Goal: Task Accomplishment & Management: Complete application form

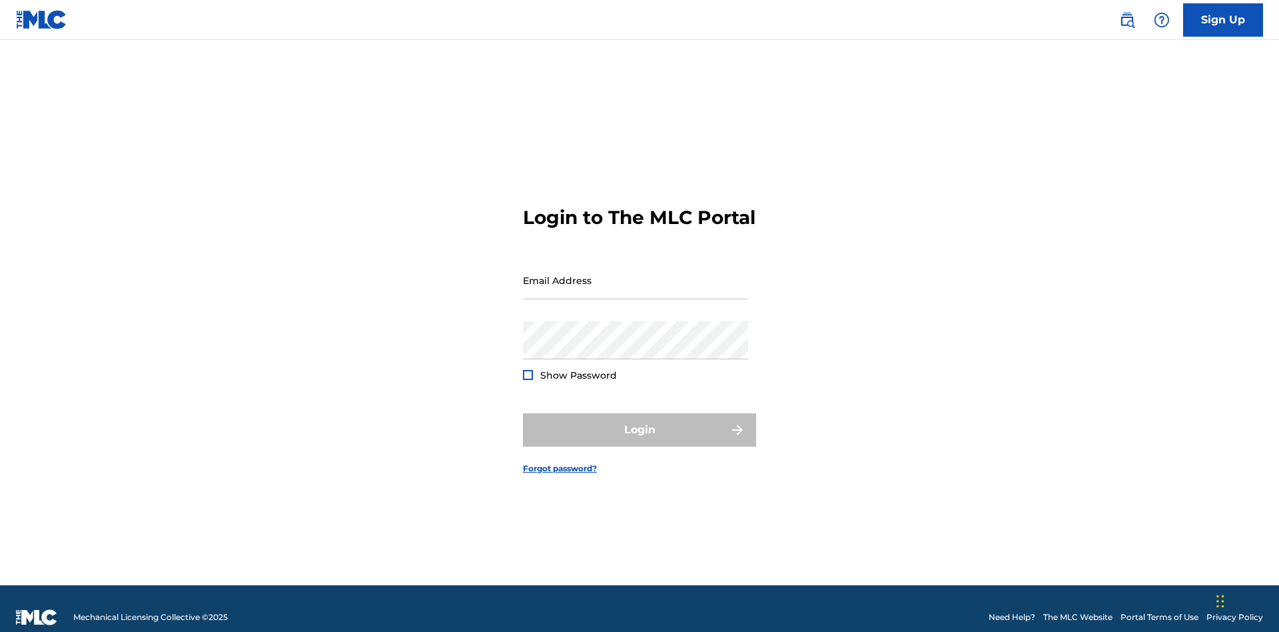
scroll to position [17, 0]
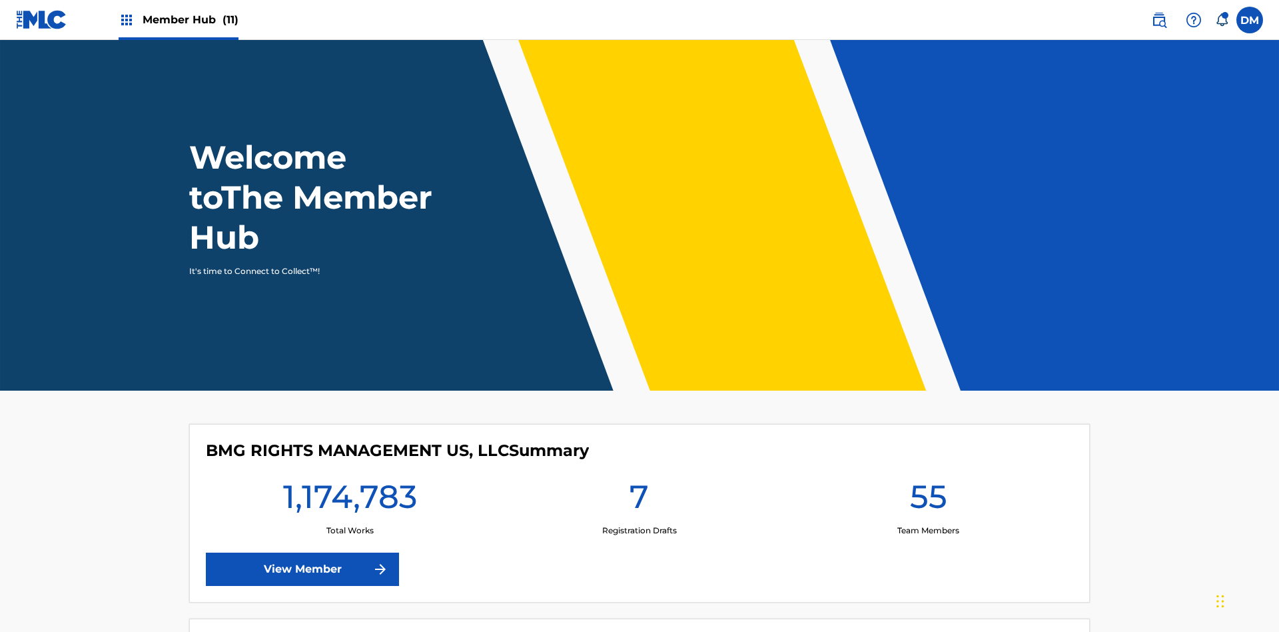
click at [178, 19] on span "Member Hub (11)" at bounding box center [191, 19] width 96 height 15
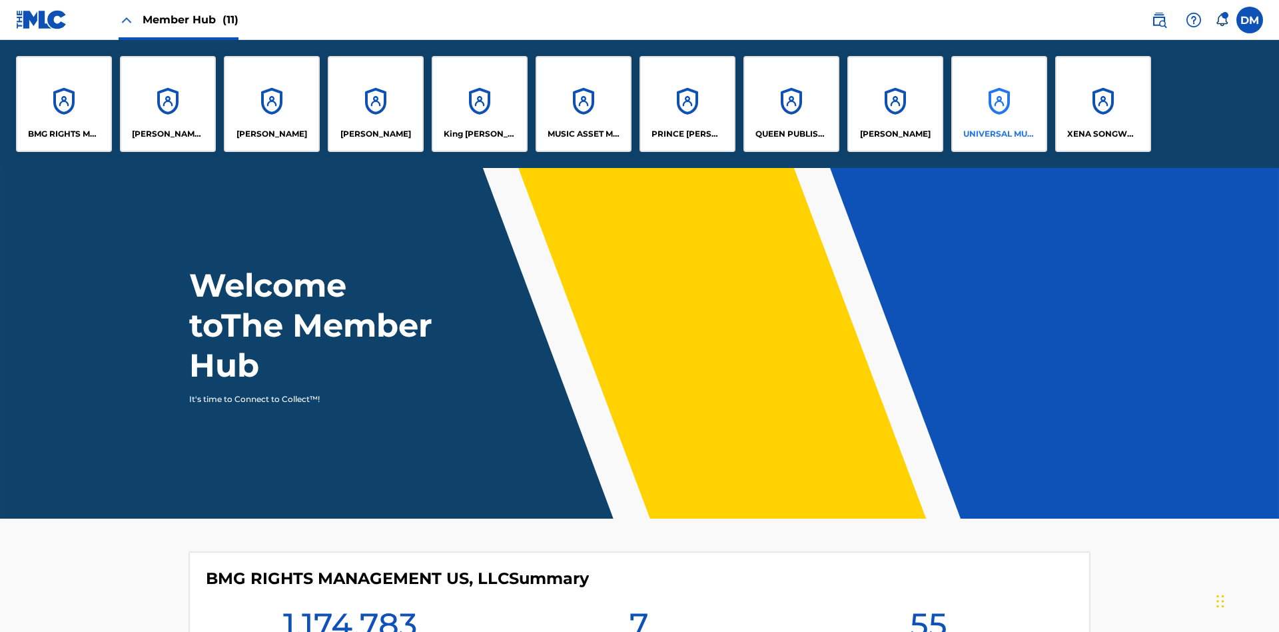
click at [999, 134] on p "UNIVERSAL MUSIC PUB GROUP" at bounding box center [999, 134] width 73 height 12
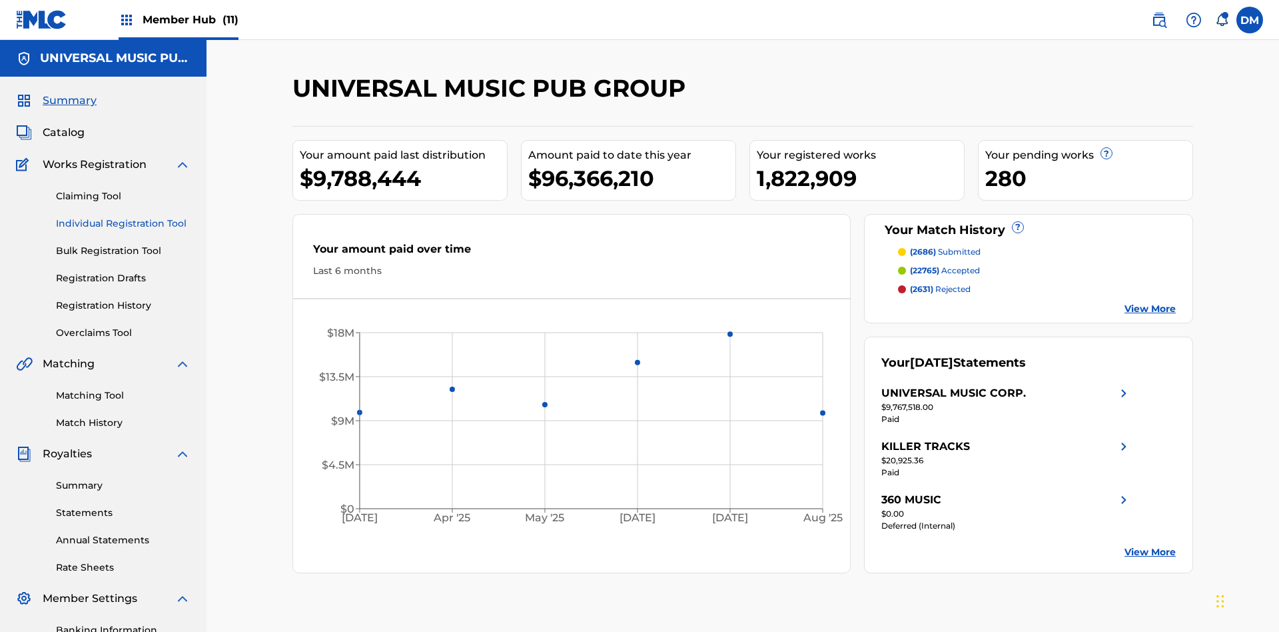
click at [123, 216] on link "Individual Registration Tool" at bounding box center [123, 223] width 135 height 14
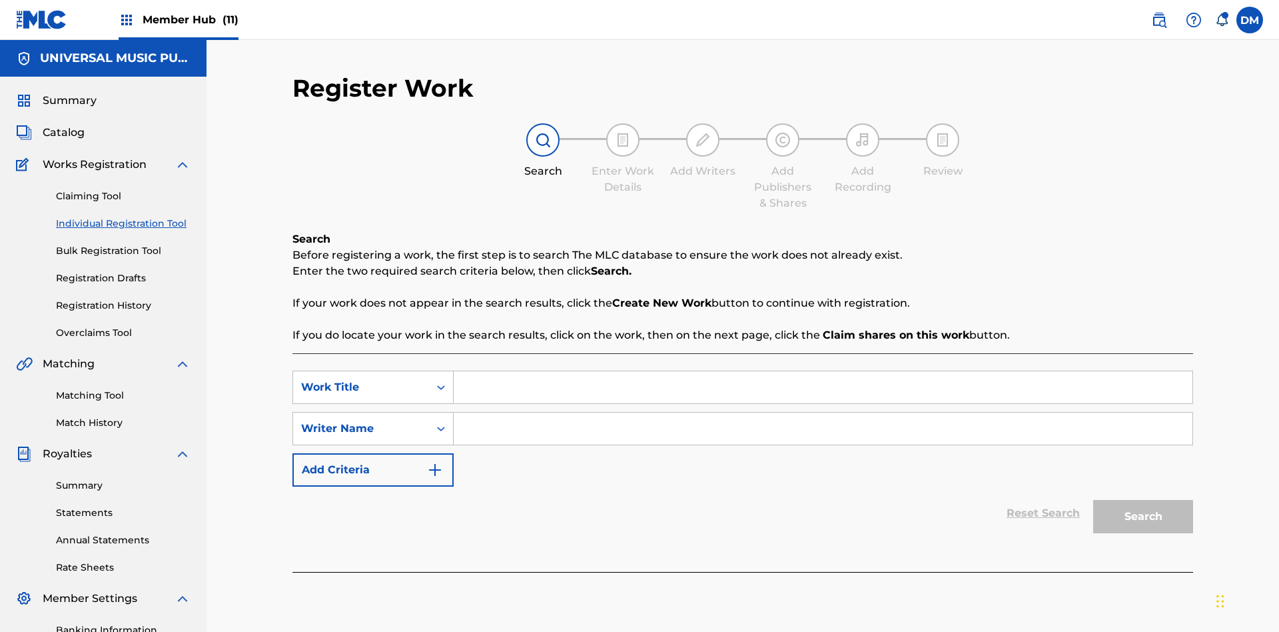
click at [823, 371] on input "Search Form" at bounding box center [823, 387] width 739 height 32
type input "Single Registered Work"
click at [823, 412] on input "Search Form" at bounding box center [823, 428] width 739 height 32
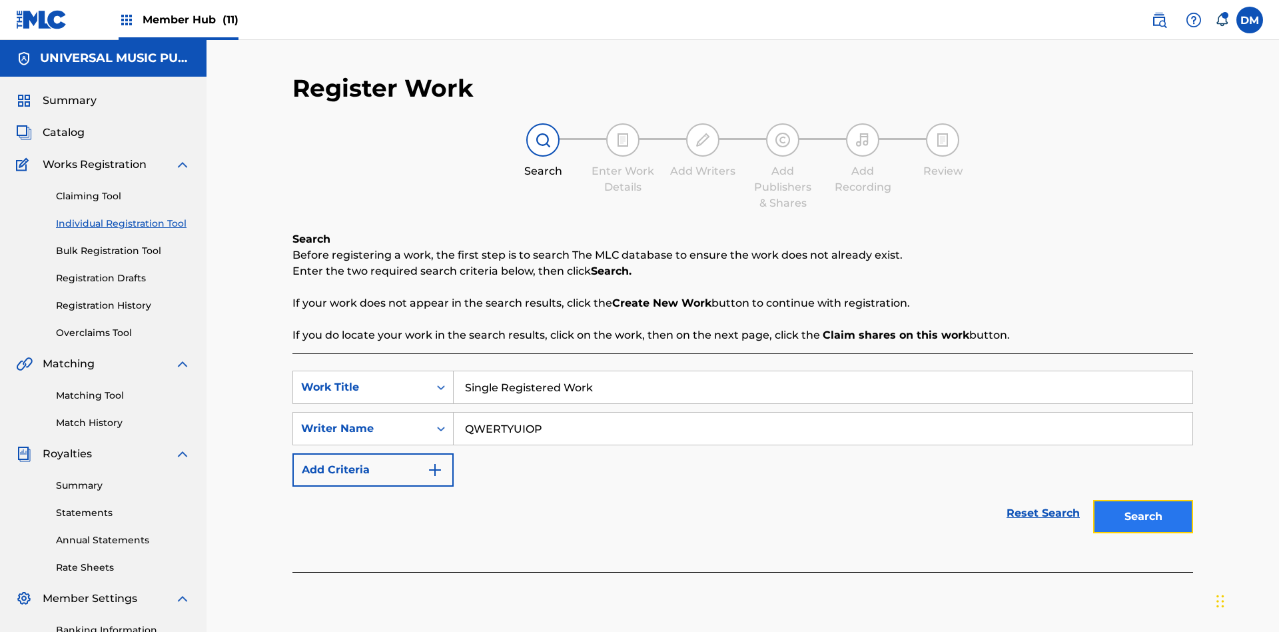
click at [1143, 500] on button "Search" at bounding box center [1143, 516] width 100 height 33
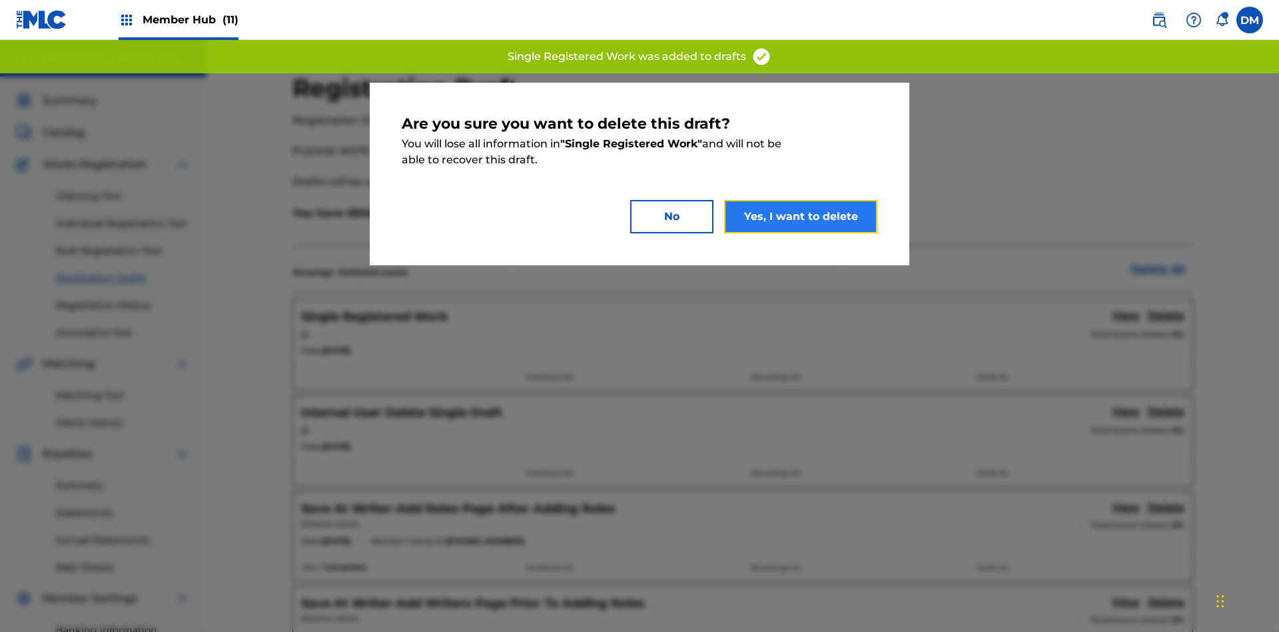
click at [801, 216] on button "Yes, I want to delete" at bounding box center [800, 216] width 153 height 33
